Goal: Information Seeking & Learning: Understand process/instructions

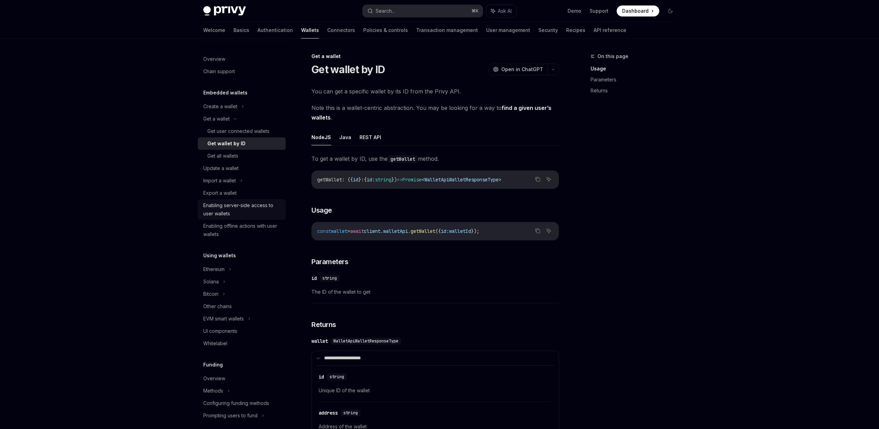
click at [219, 216] on div "Enabling server-side access to user wallets" at bounding box center [242, 209] width 78 height 16
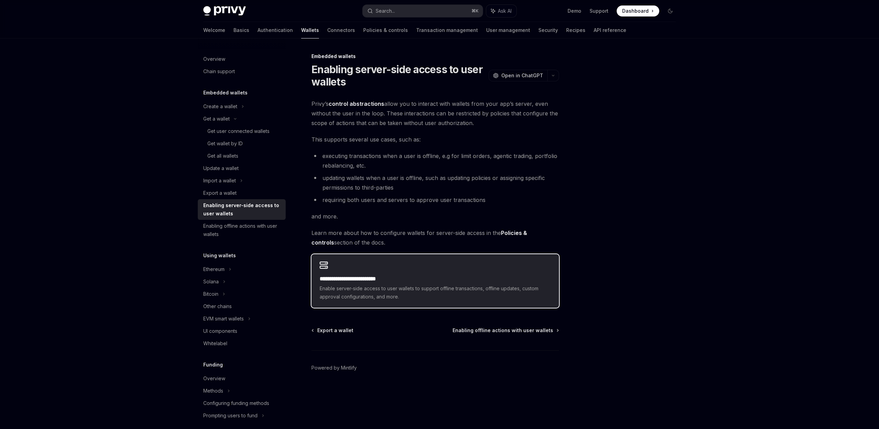
click at [405, 287] on span "Enable server-side access to user wallets to support offline transactions, offl…" at bounding box center [435, 292] width 231 height 16
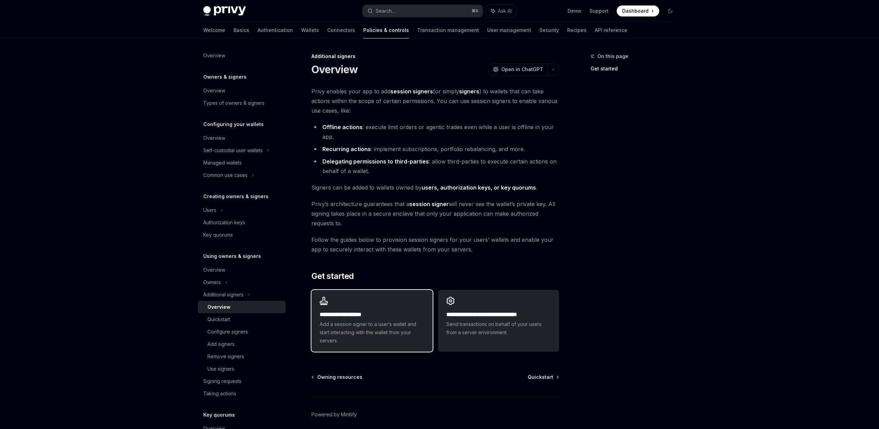
click at [391, 308] on div "**********" at bounding box center [371, 321] width 121 height 62
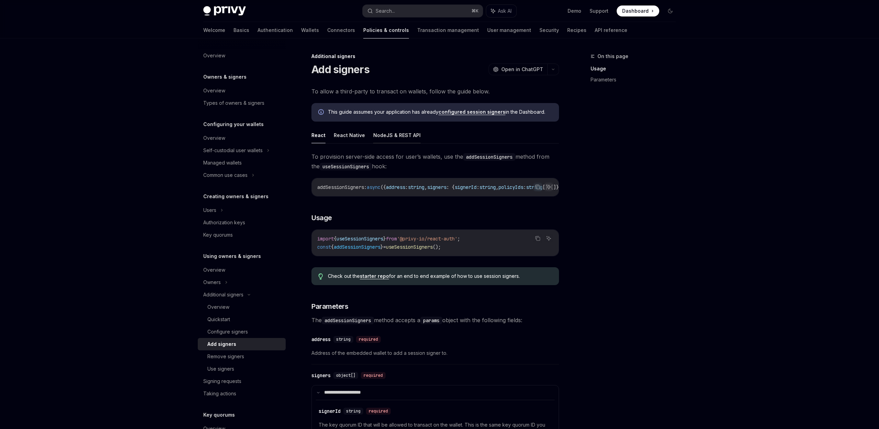
click at [389, 136] on button "NodeJS & REST API" at bounding box center [396, 135] width 47 height 16
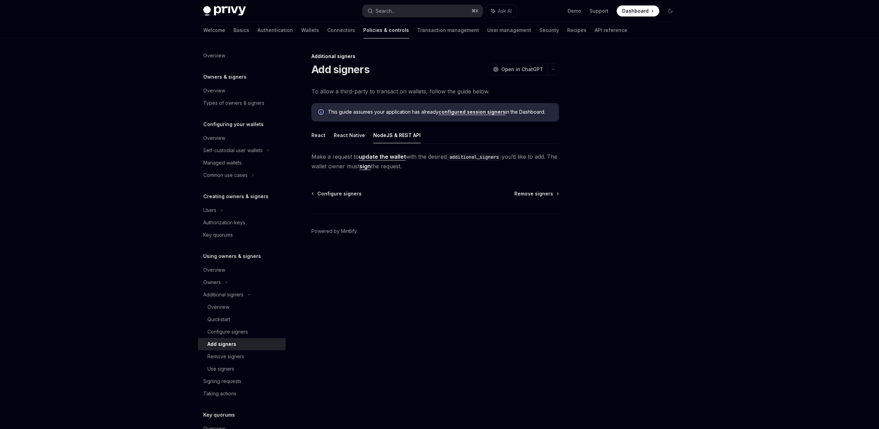
click at [327, 132] on ul "React React Native NodeJS & REST API" at bounding box center [435, 135] width 248 height 16
click at [322, 137] on button "React" at bounding box center [318, 135] width 14 height 16
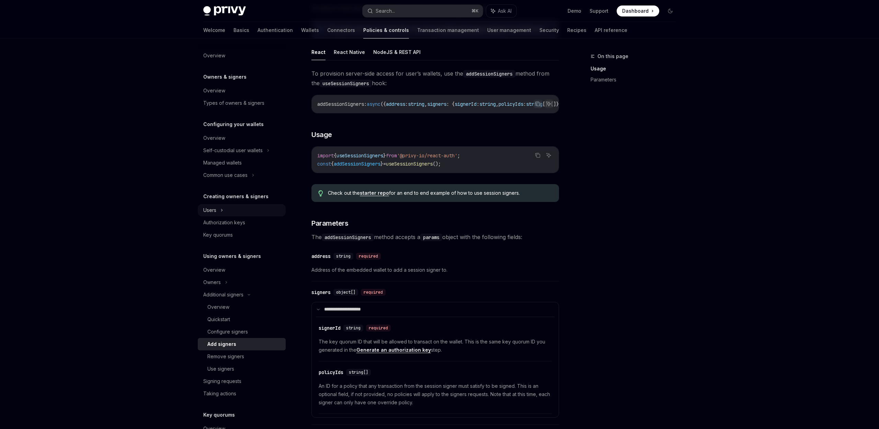
click at [229, 212] on div "Users" at bounding box center [242, 210] width 88 height 12
type textarea "*"
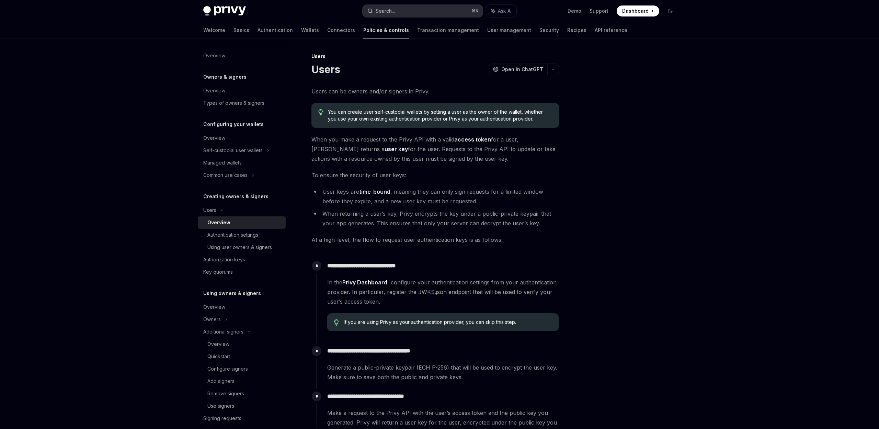
click at [396, 13] on button "Search... ⌘ K" at bounding box center [423, 11] width 120 height 12
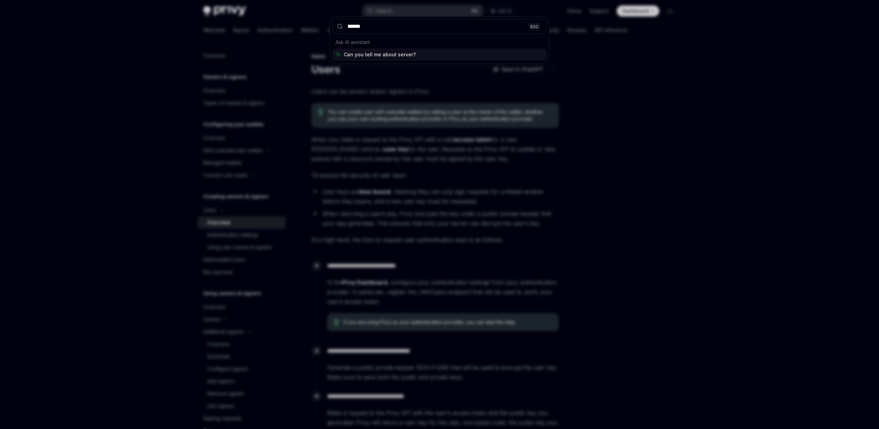
type input "******"
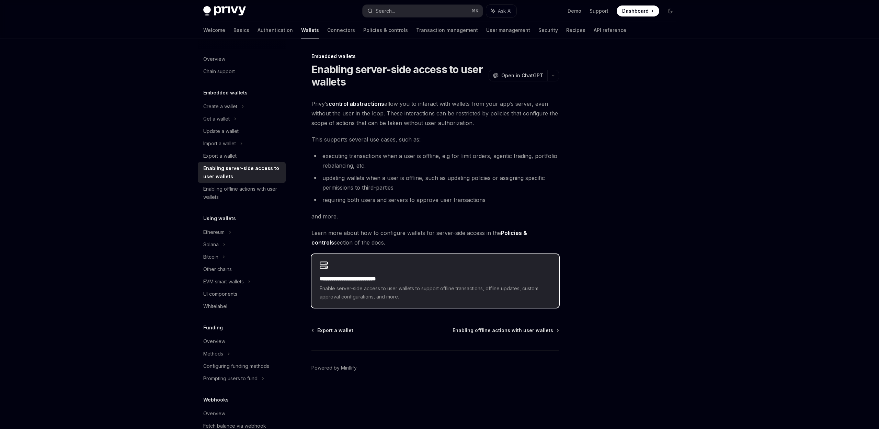
click at [387, 276] on h2 "**********" at bounding box center [435, 279] width 231 height 8
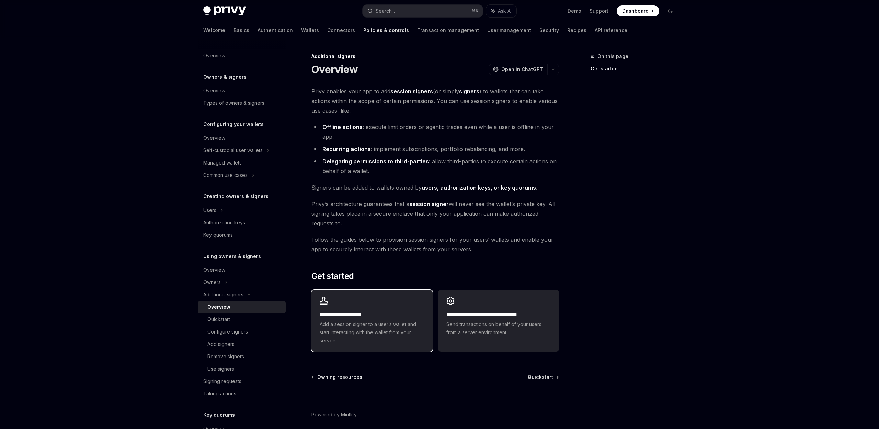
click at [390, 321] on span "Add a session signer to a user’s wallet and start interacting with the wallet f…" at bounding box center [372, 332] width 104 height 25
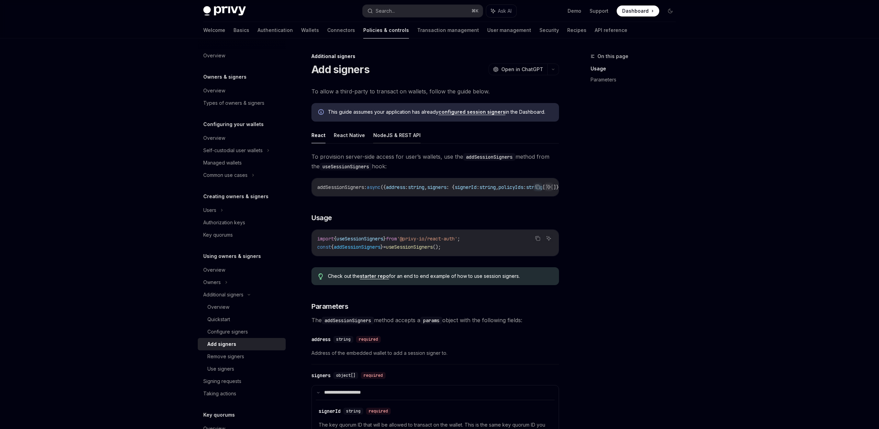
click at [390, 139] on button "NodeJS & REST API" at bounding box center [396, 135] width 47 height 16
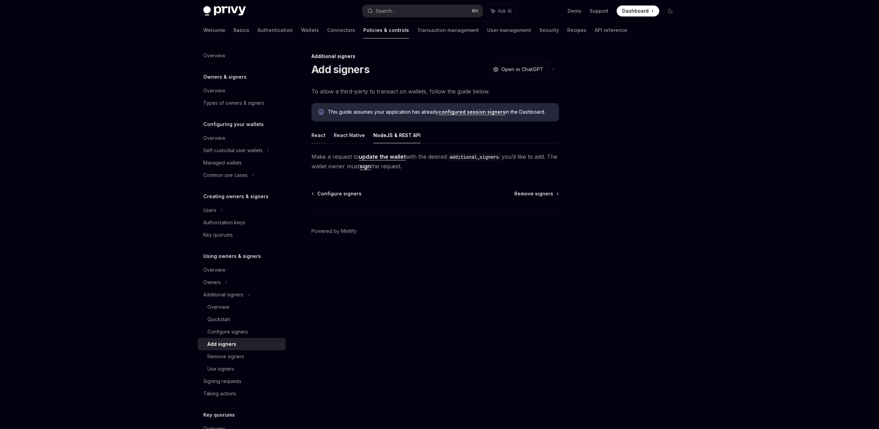
click at [323, 134] on button "React" at bounding box center [318, 135] width 14 height 16
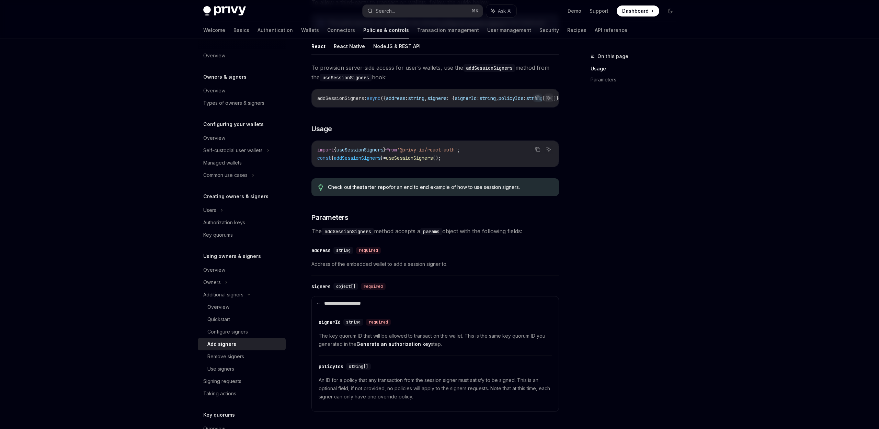
scroll to position [90, 0]
click at [404, 346] on link "Generate an authorization key" at bounding box center [393, 343] width 74 height 6
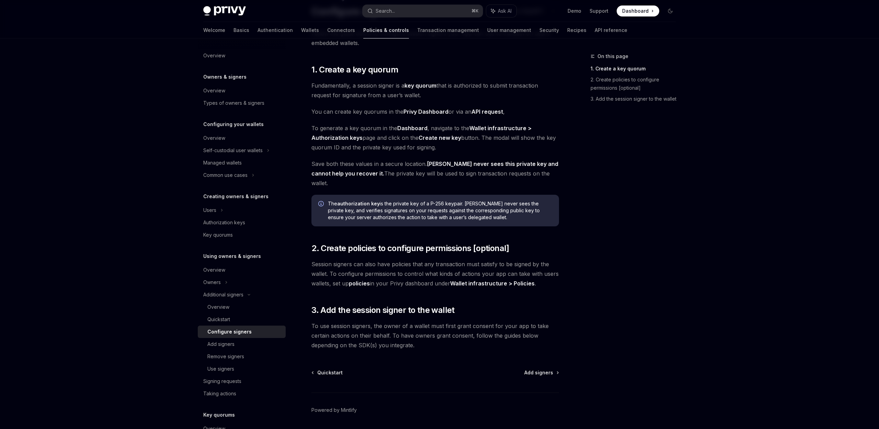
scroll to position [59, 0]
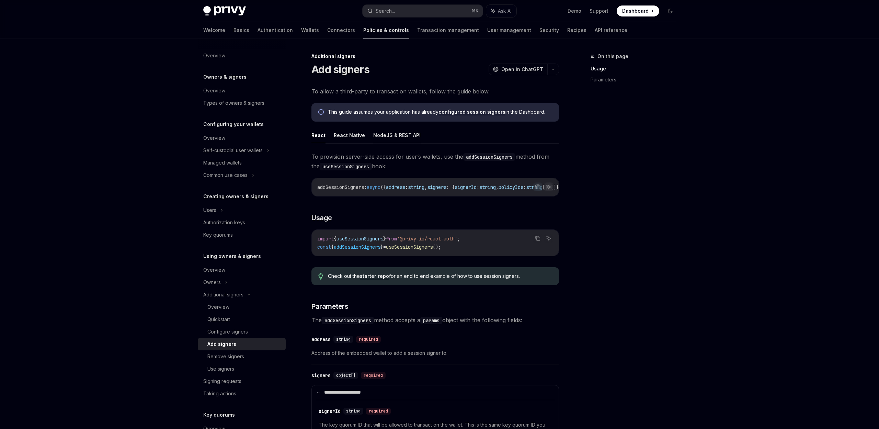
click at [408, 138] on button "NodeJS & REST API" at bounding box center [396, 135] width 47 height 16
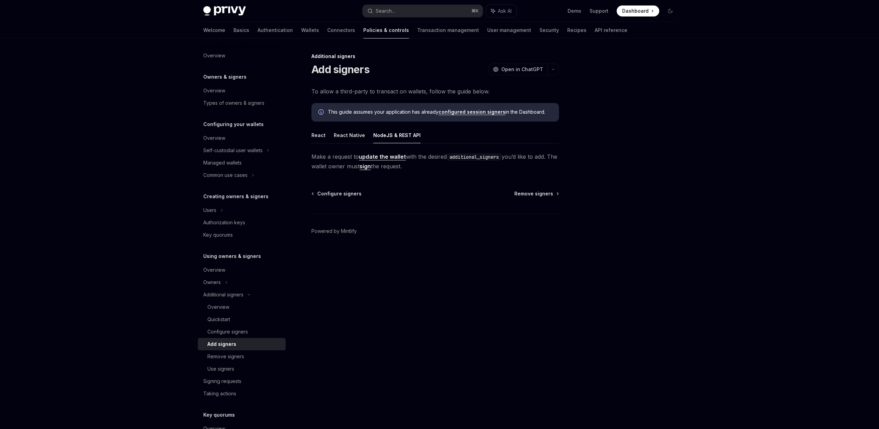
click at [370, 154] on link "update the wallet" at bounding box center [382, 156] width 47 height 7
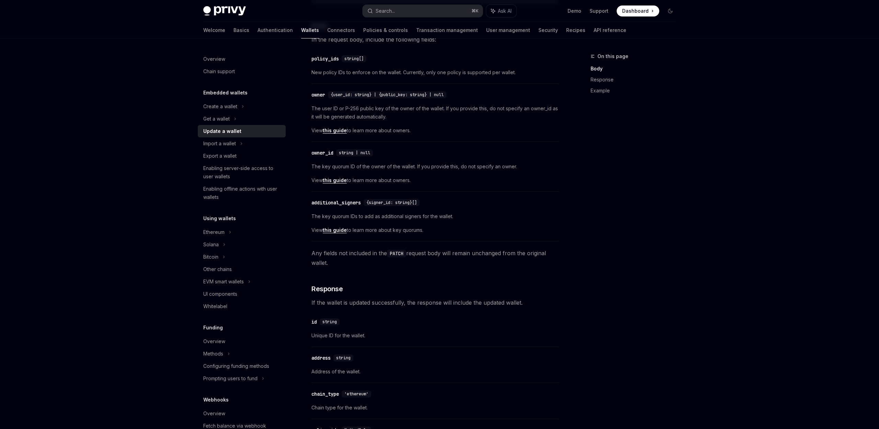
scroll to position [202, 0]
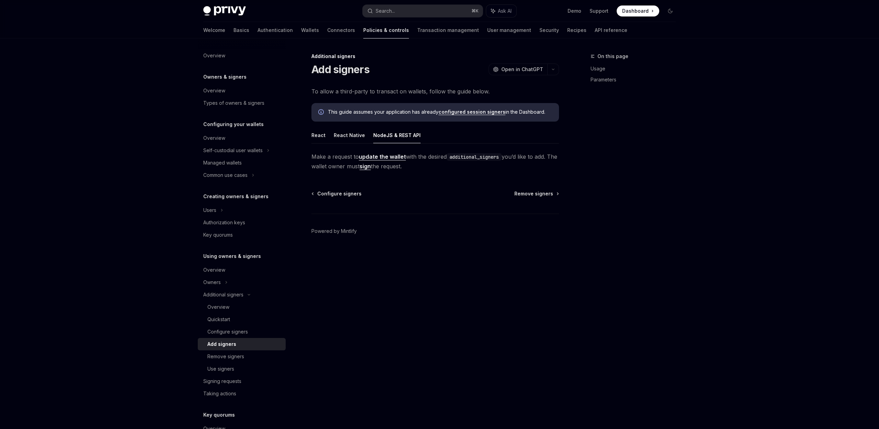
click at [481, 113] on link "configured session signers" at bounding box center [471, 112] width 67 height 6
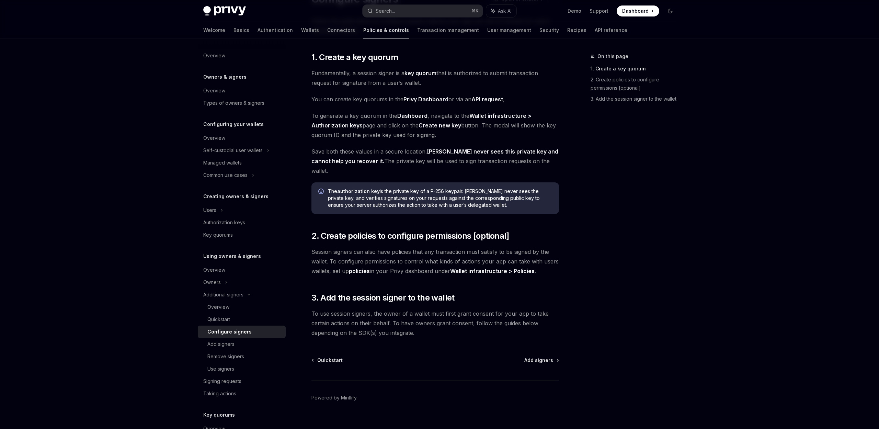
scroll to position [71, 0]
click at [530, 356] on span "Add signers" at bounding box center [538, 359] width 29 height 7
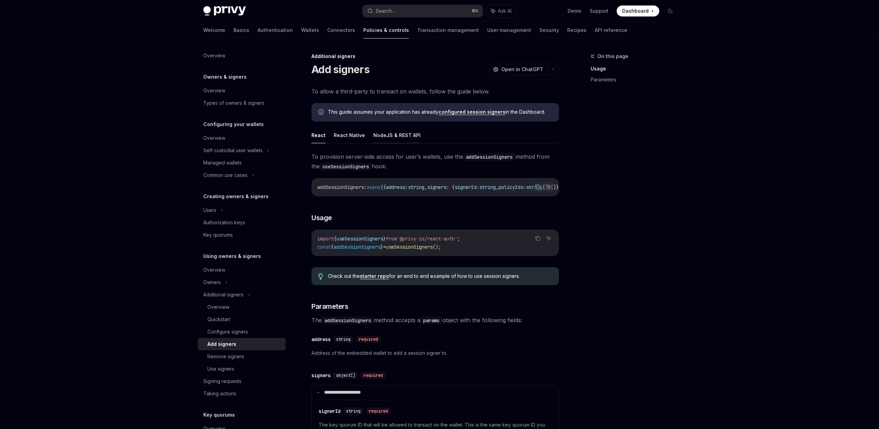
click at [395, 129] on button "NodeJS & REST API" at bounding box center [396, 135] width 47 height 16
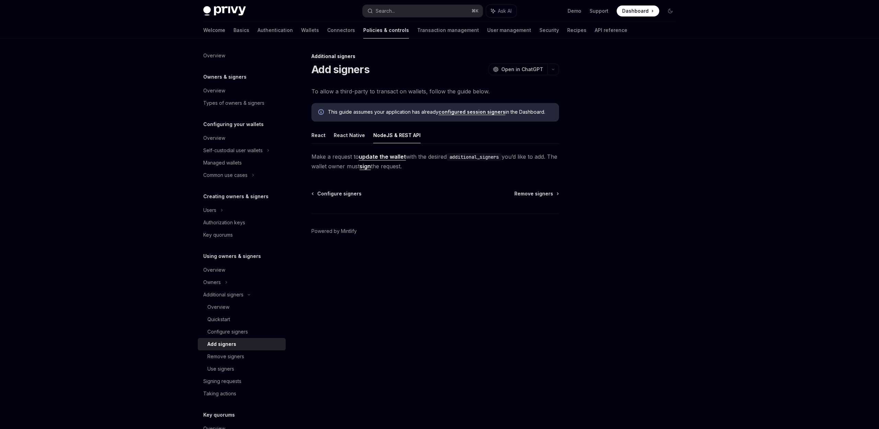
click at [384, 158] on link "update the wallet" at bounding box center [382, 156] width 47 height 7
type textarea "*"
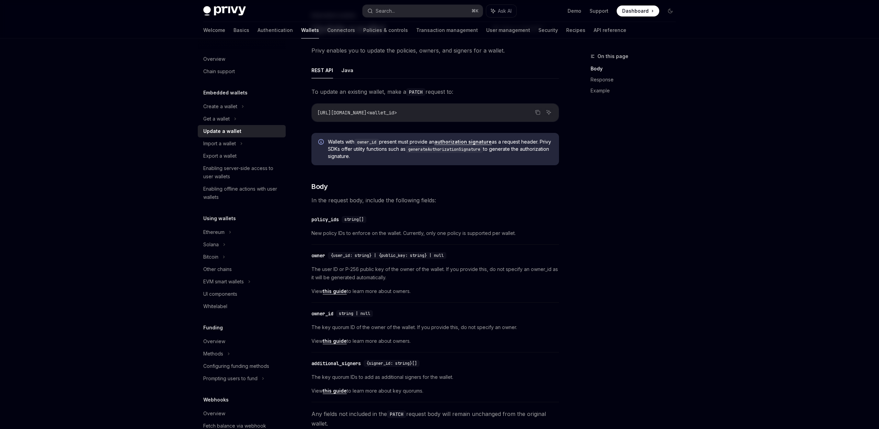
scroll to position [42, 0]
click at [328, 312] on div "owner_id" at bounding box center [322, 312] width 22 height 7
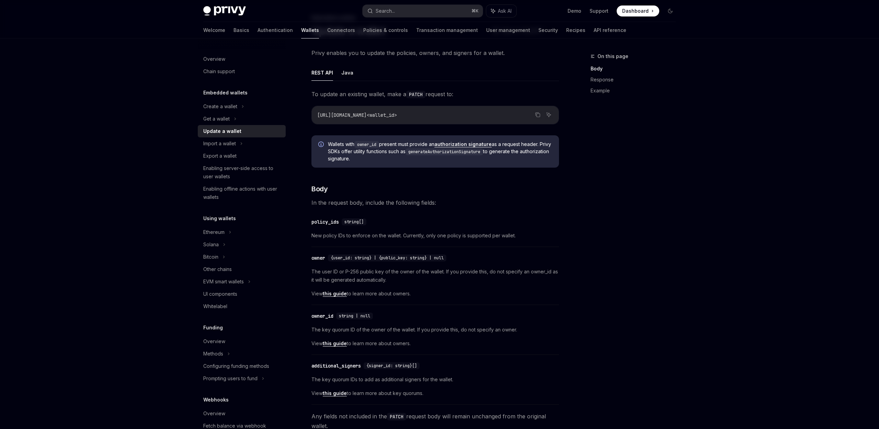
scroll to position [36, 0]
